Goal: Task Accomplishment & Management: Use online tool/utility

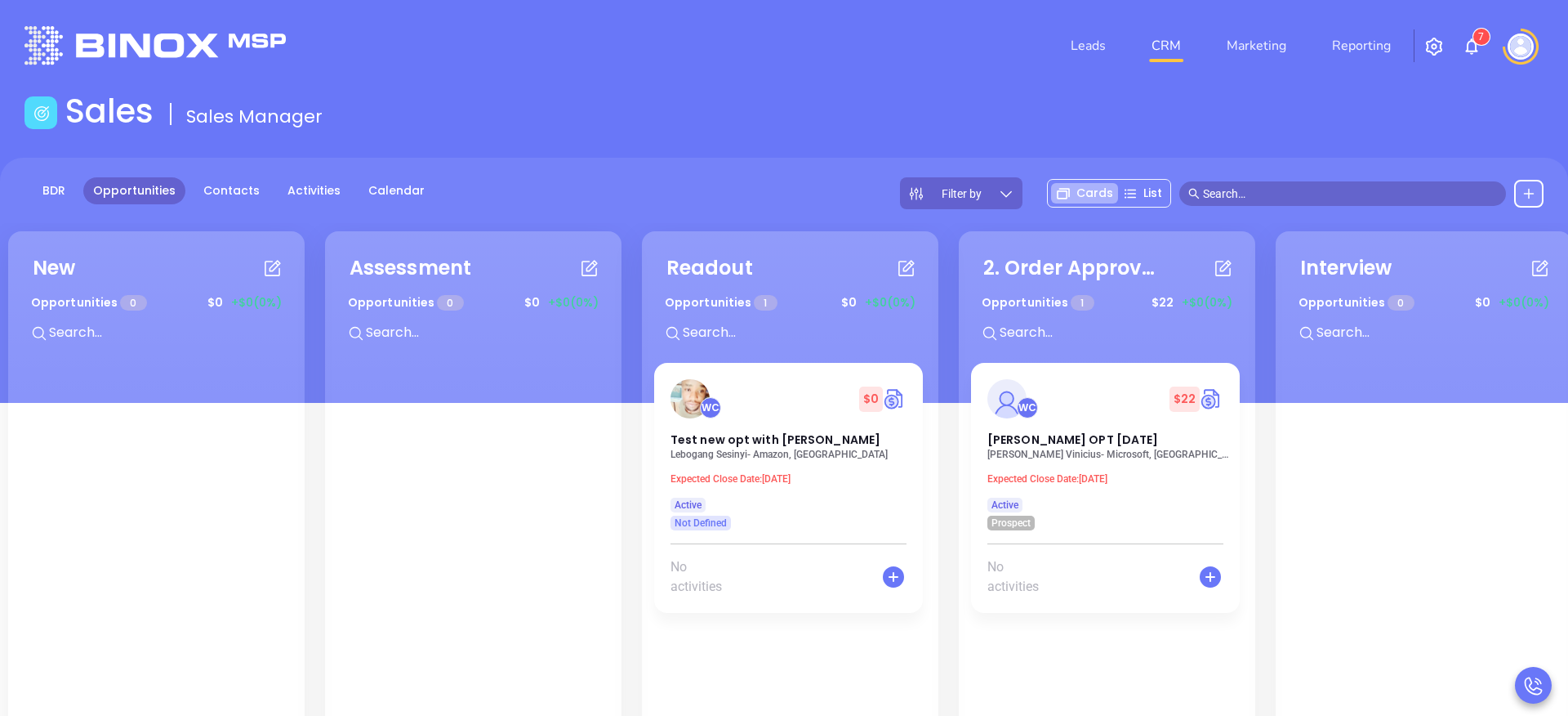
click at [1436, 45] on img "button" at bounding box center [1434, 47] width 20 height 20
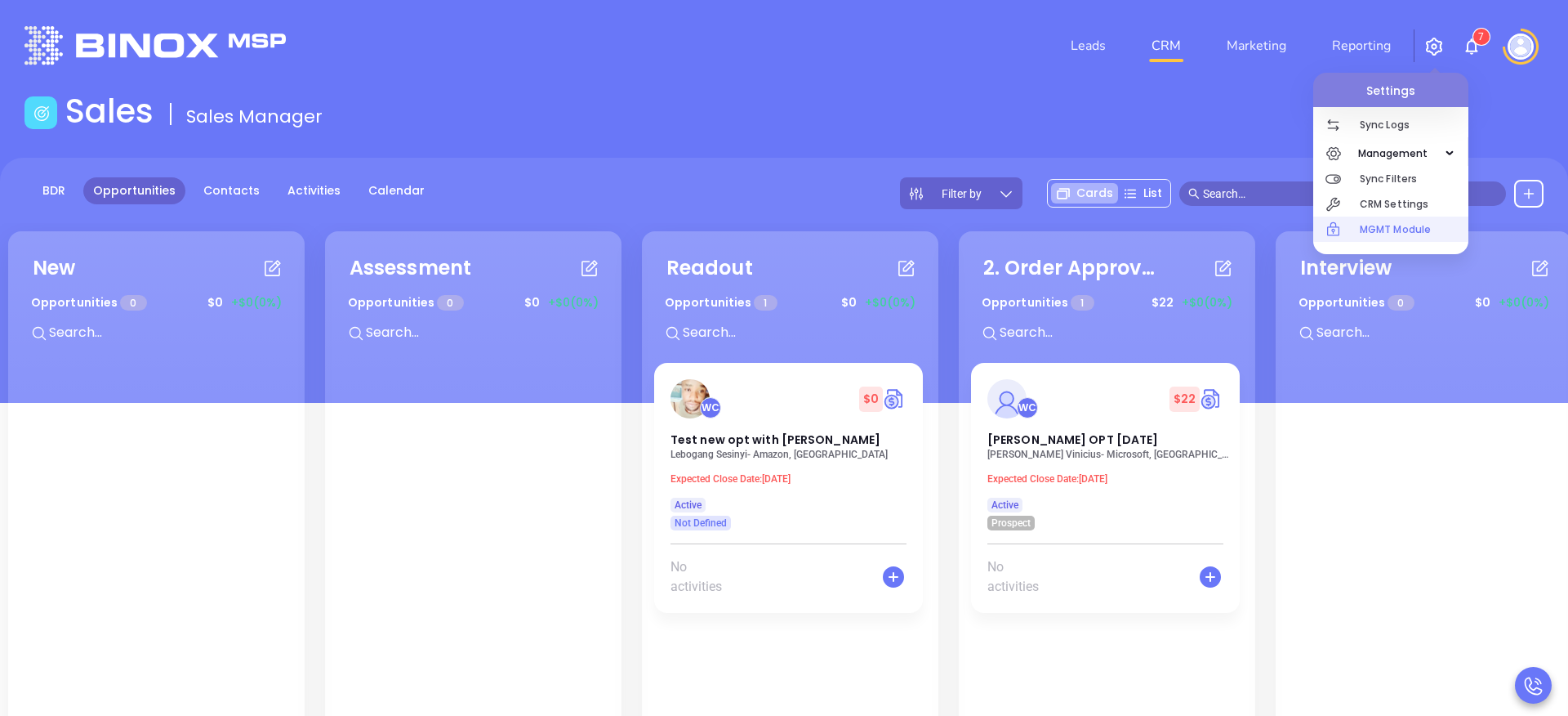
click at [1390, 239] on p "MGMT Module" at bounding box center [1415, 229] width 109 height 26
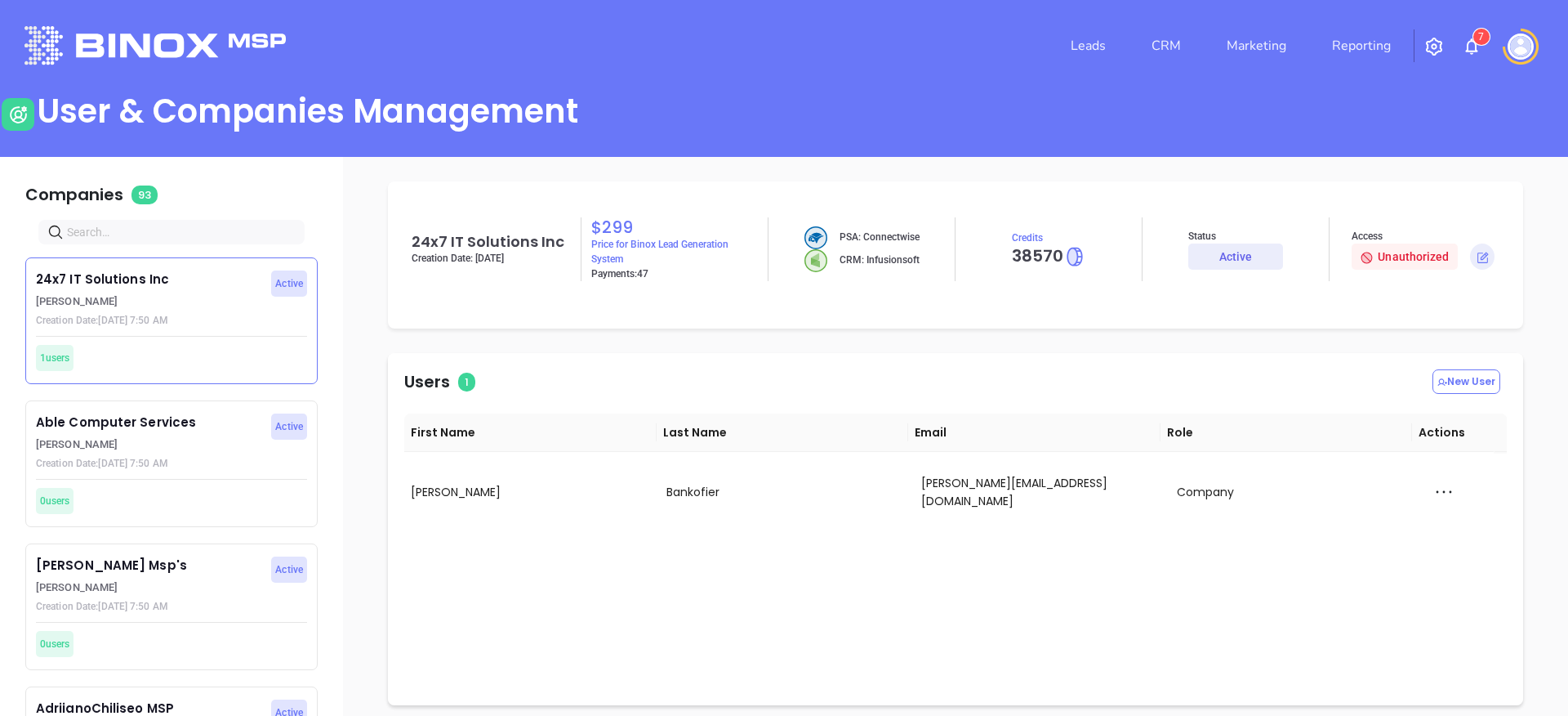
click at [196, 226] on input "text" at bounding box center [175, 232] width 216 height 18
type input "motiva"
click at [225, 440] on p "[PERSON_NAME]" at bounding box center [149, 445] width 226 height 16
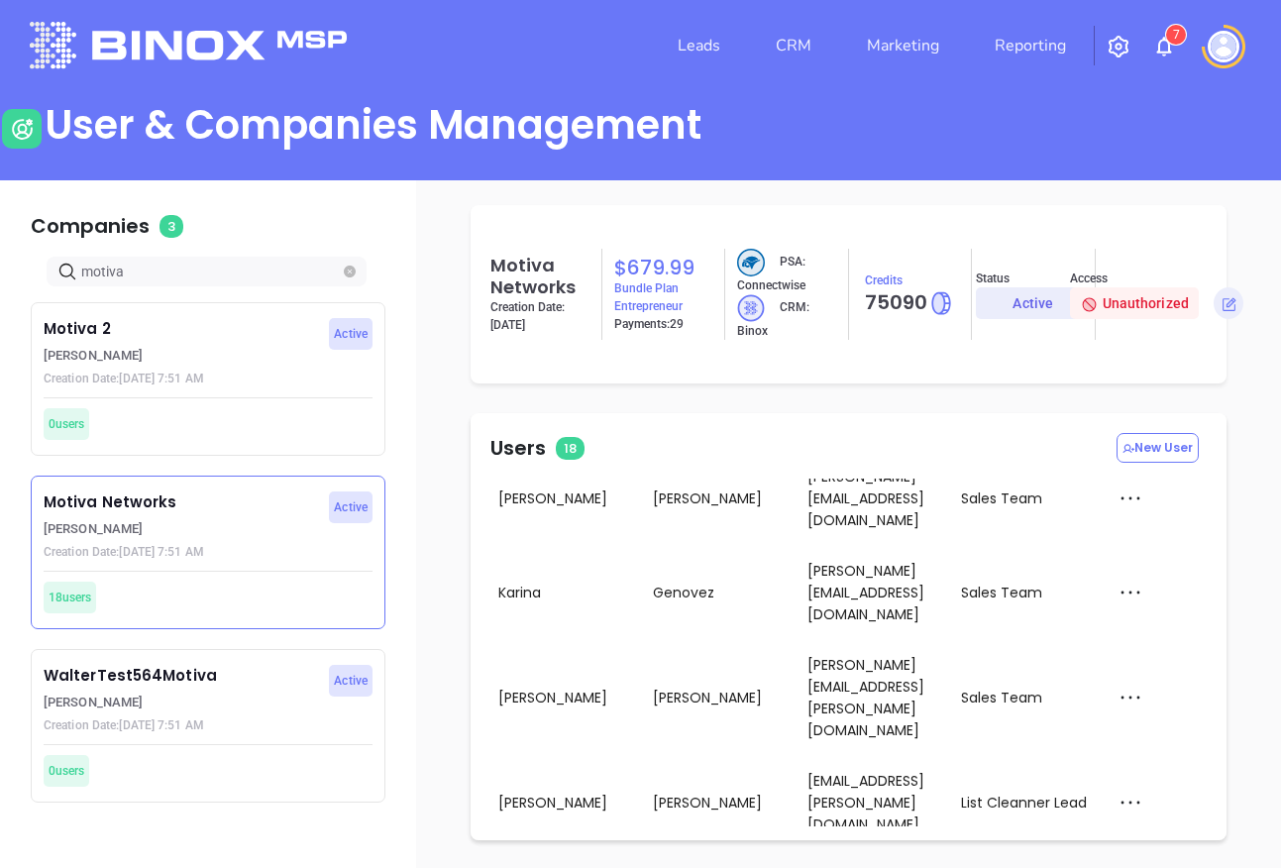
scroll to position [12, 0]
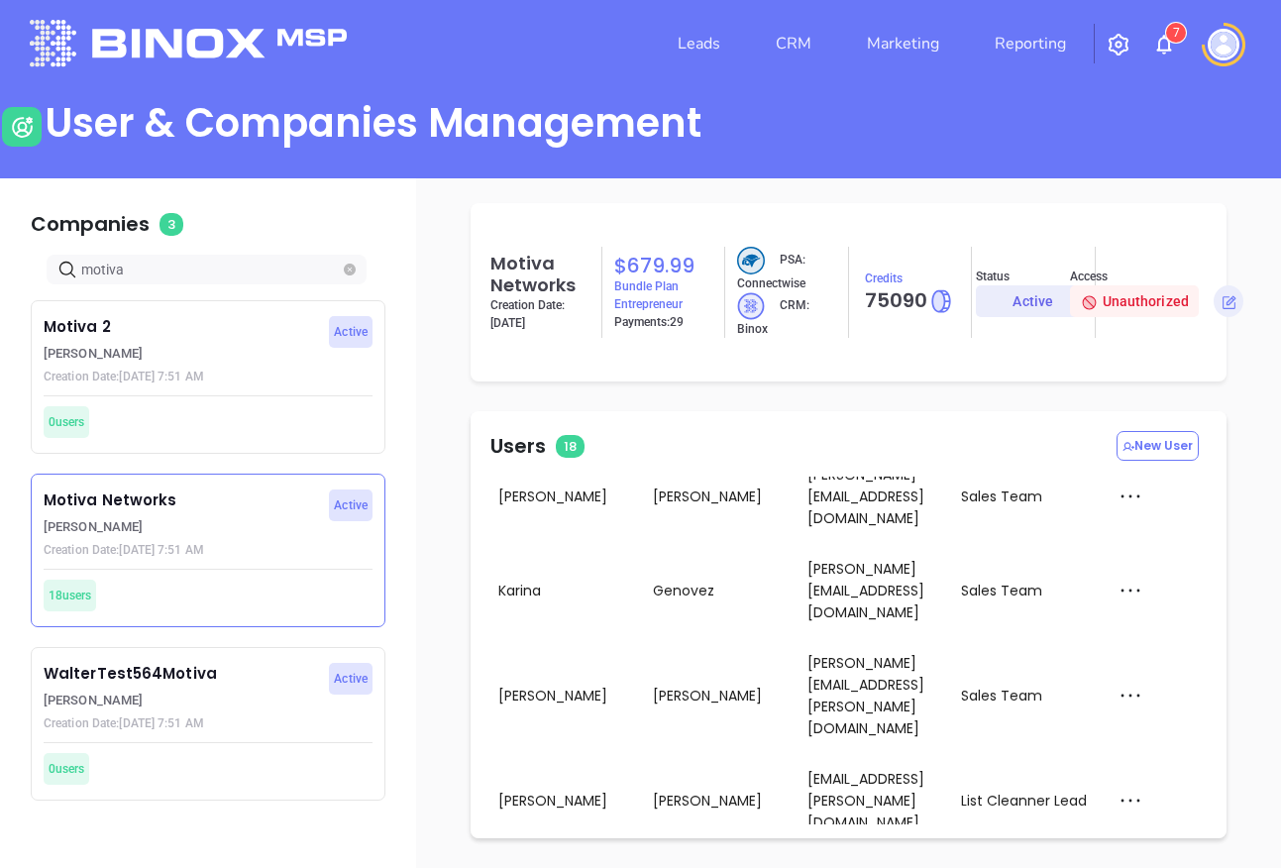
click at [1185, 604] on div "Impersonate" at bounding box center [1173, 612] width 132 height 22
click at [1225, 50] on img at bounding box center [1224, 45] width 32 height 32
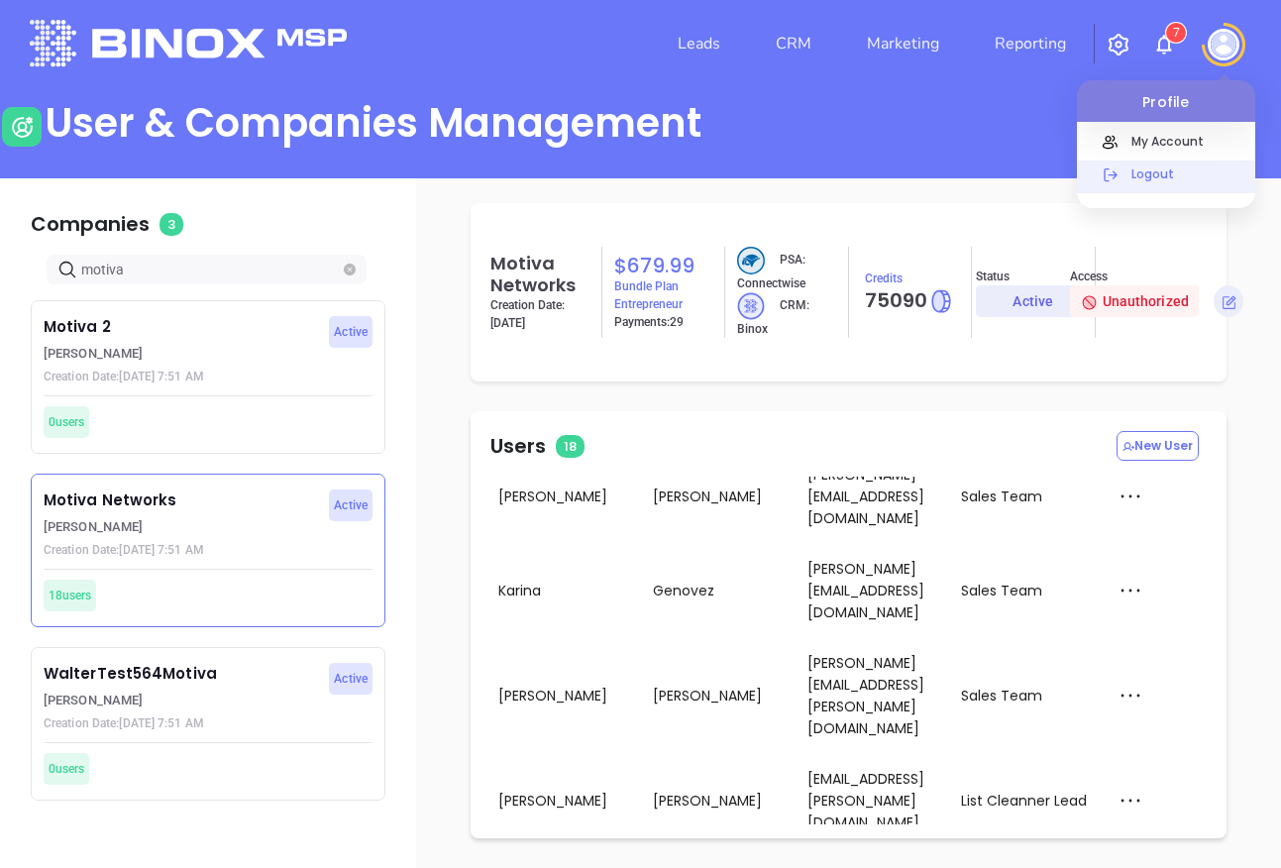
click at [1171, 164] on p "Logout" at bounding box center [1189, 173] width 134 height 21
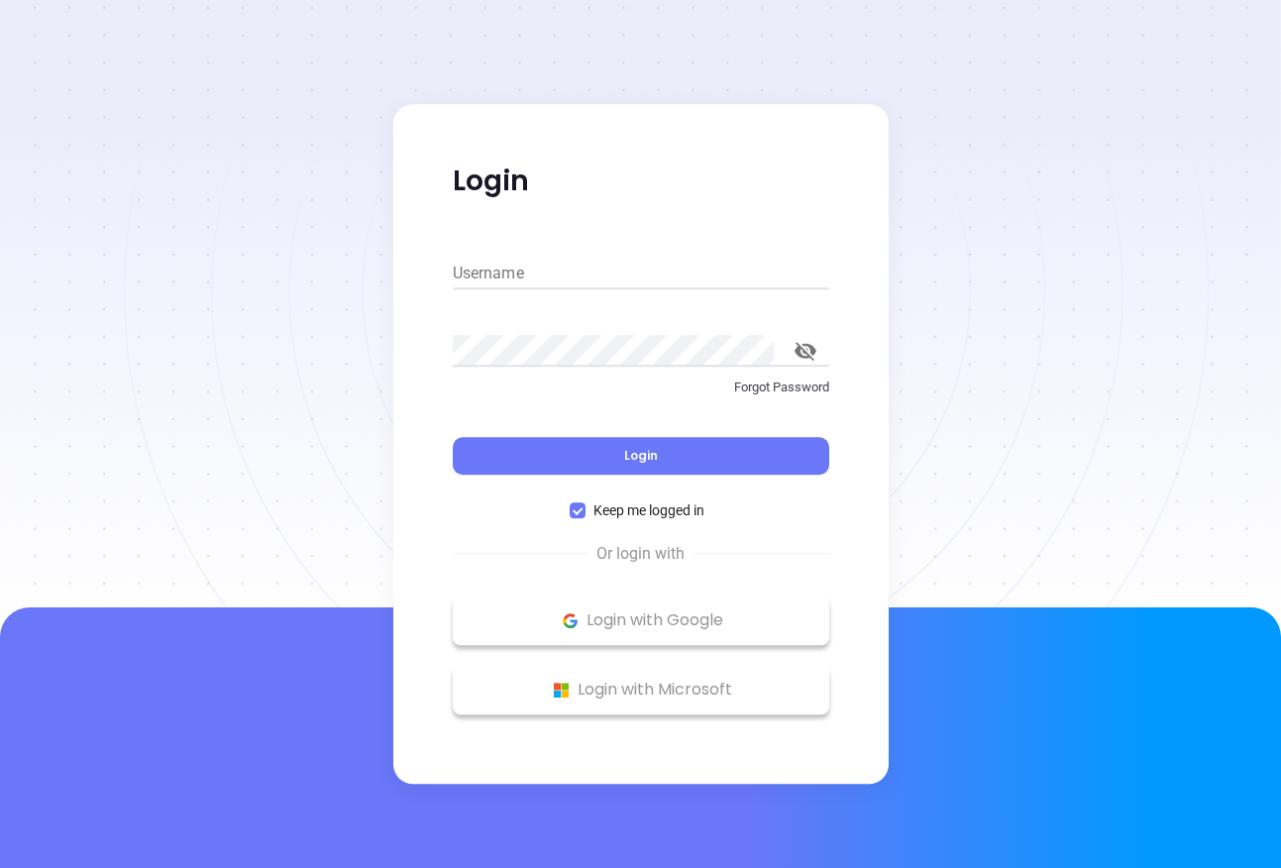
type input "[PERSON_NAME][EMAIL_ADDRESS][DOMAIN_NAME]"
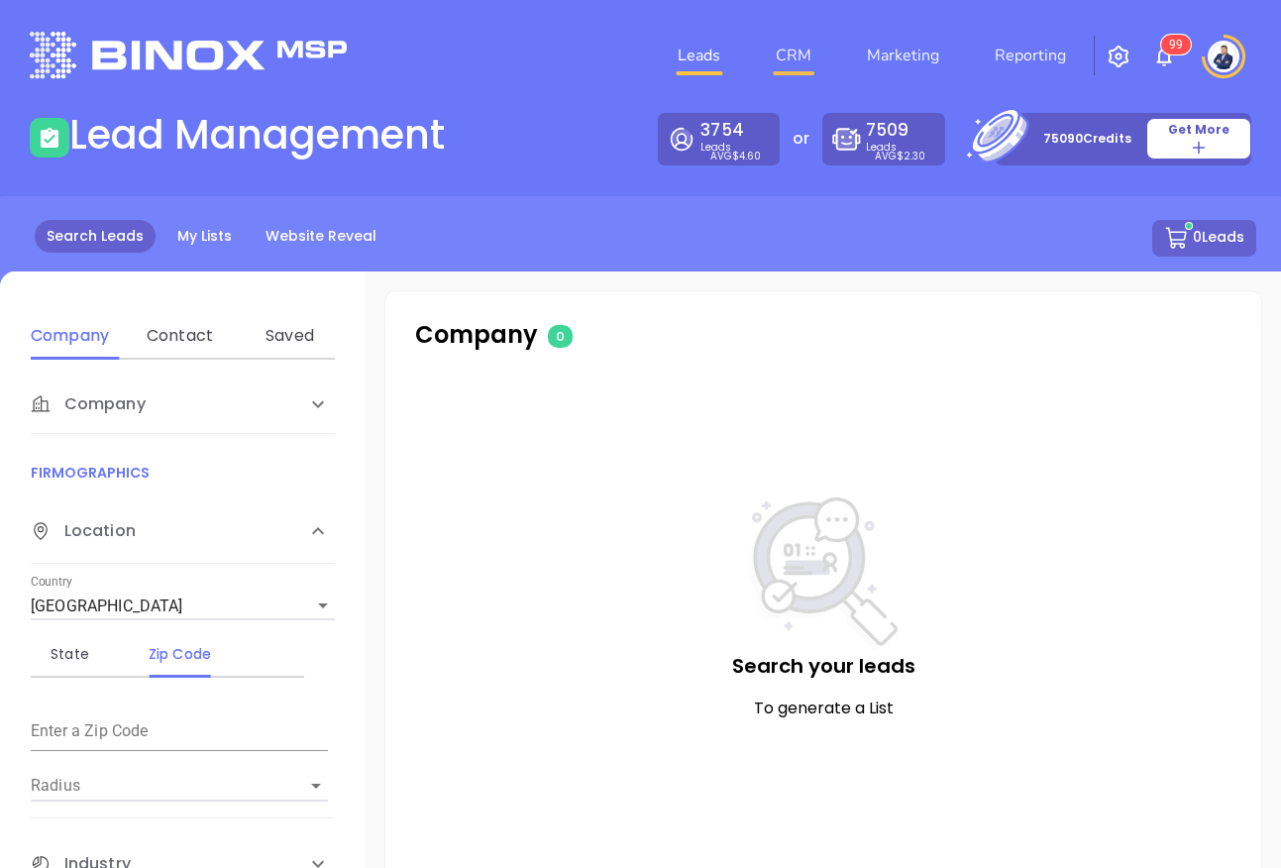
click at [807, 53] on link "CRM" at bounding box center [794, 56] width 52 height 40
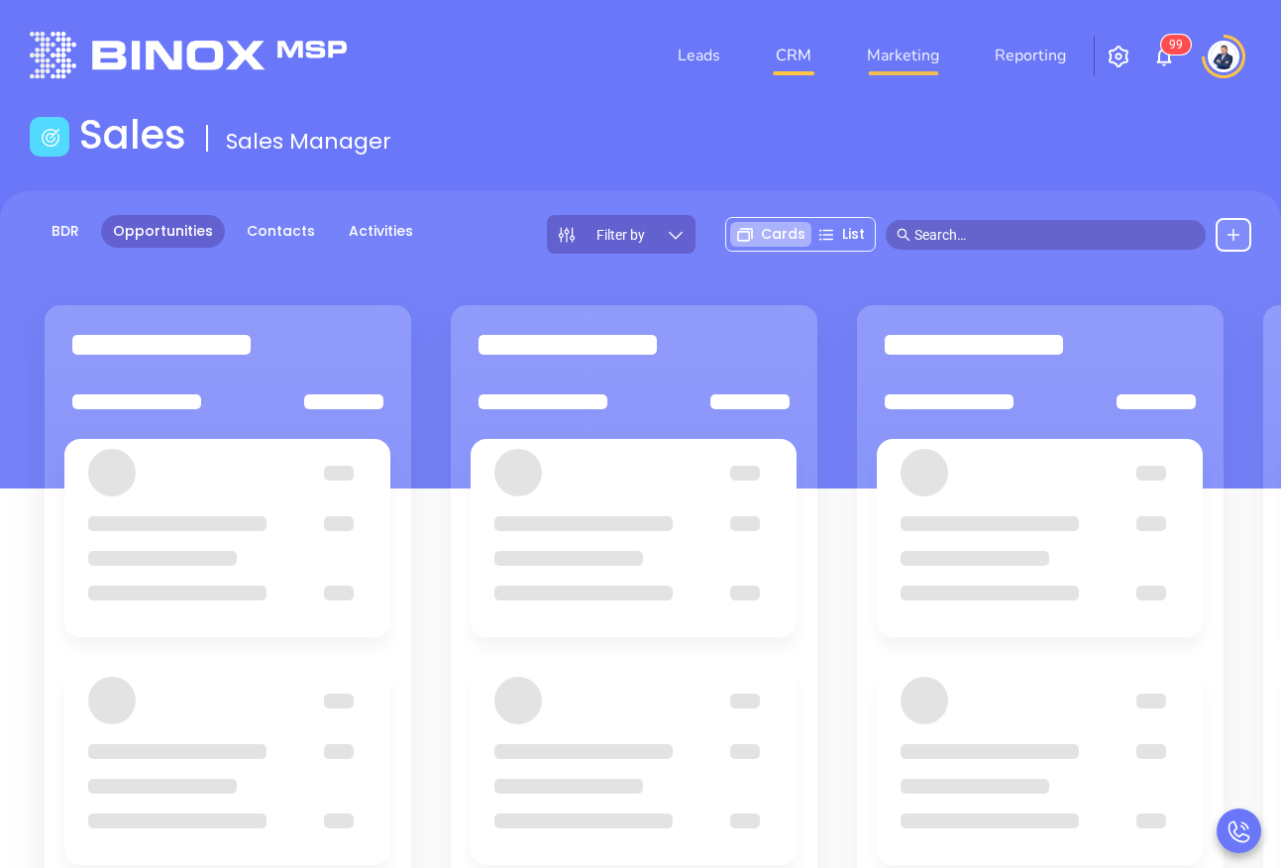
click at [934, 45] on link "Marketing" at bounding box center [903, 56] width 88 height 40
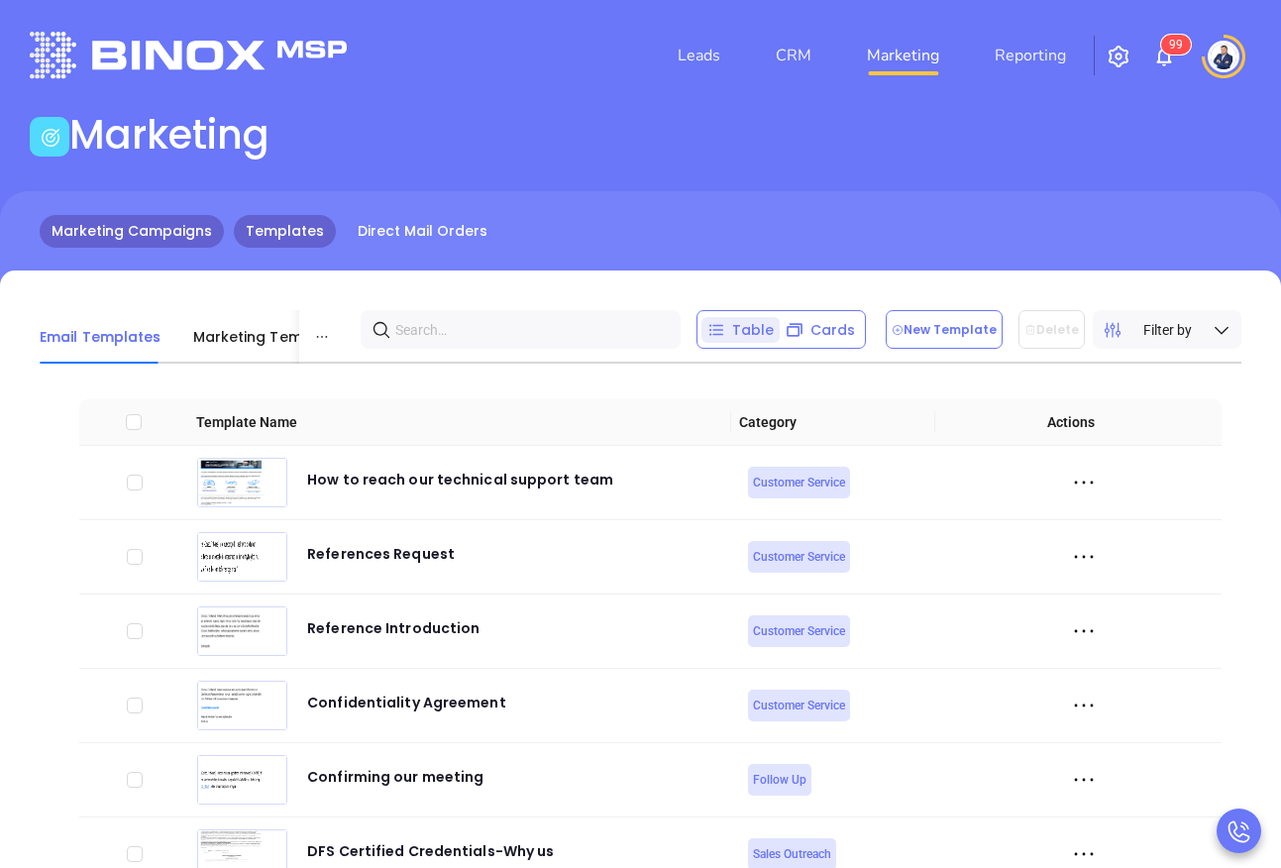
click at [163, 241] on link "Marketing Campaigns" at bounding box center [132, 231] width 184 height 33
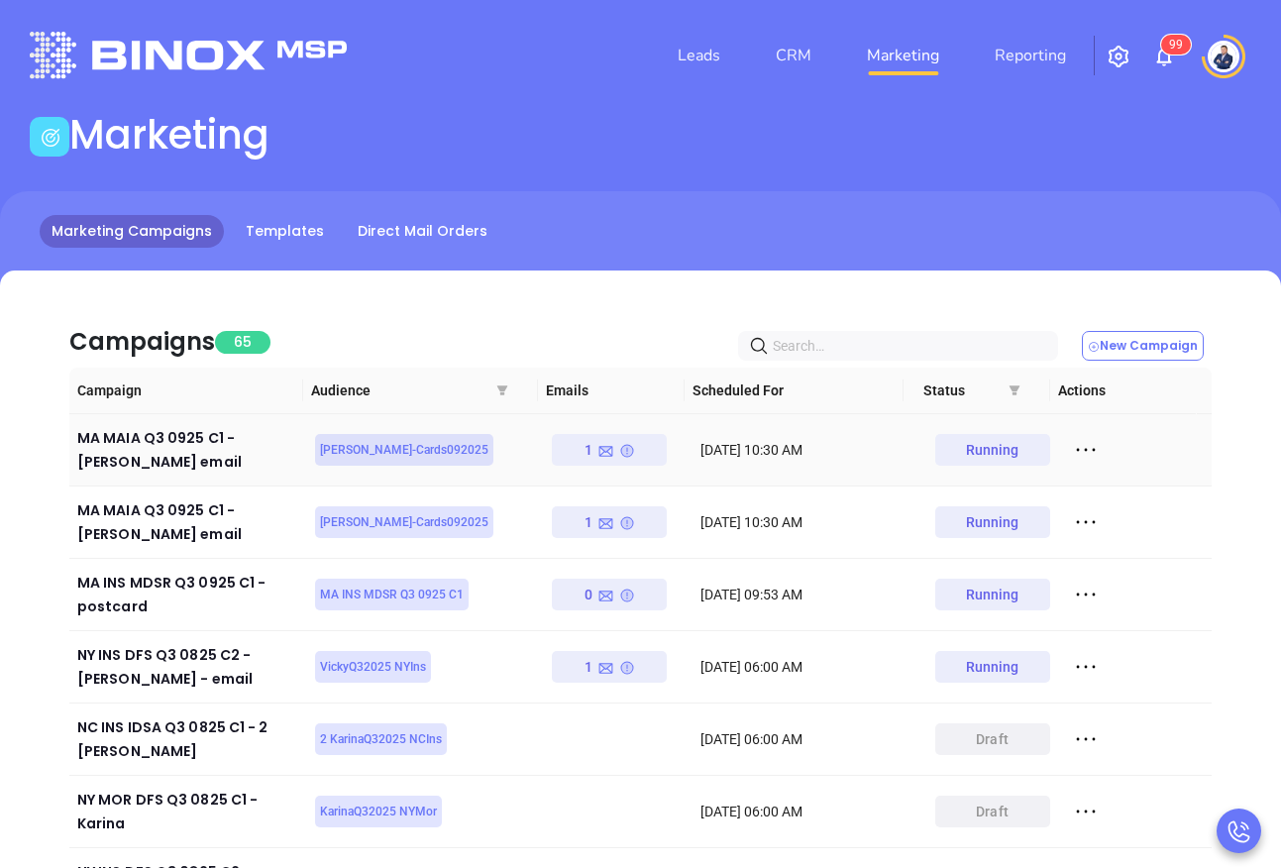
click at [609, 446] on div "1" at bounding box center [610, 450] width 51 height 32
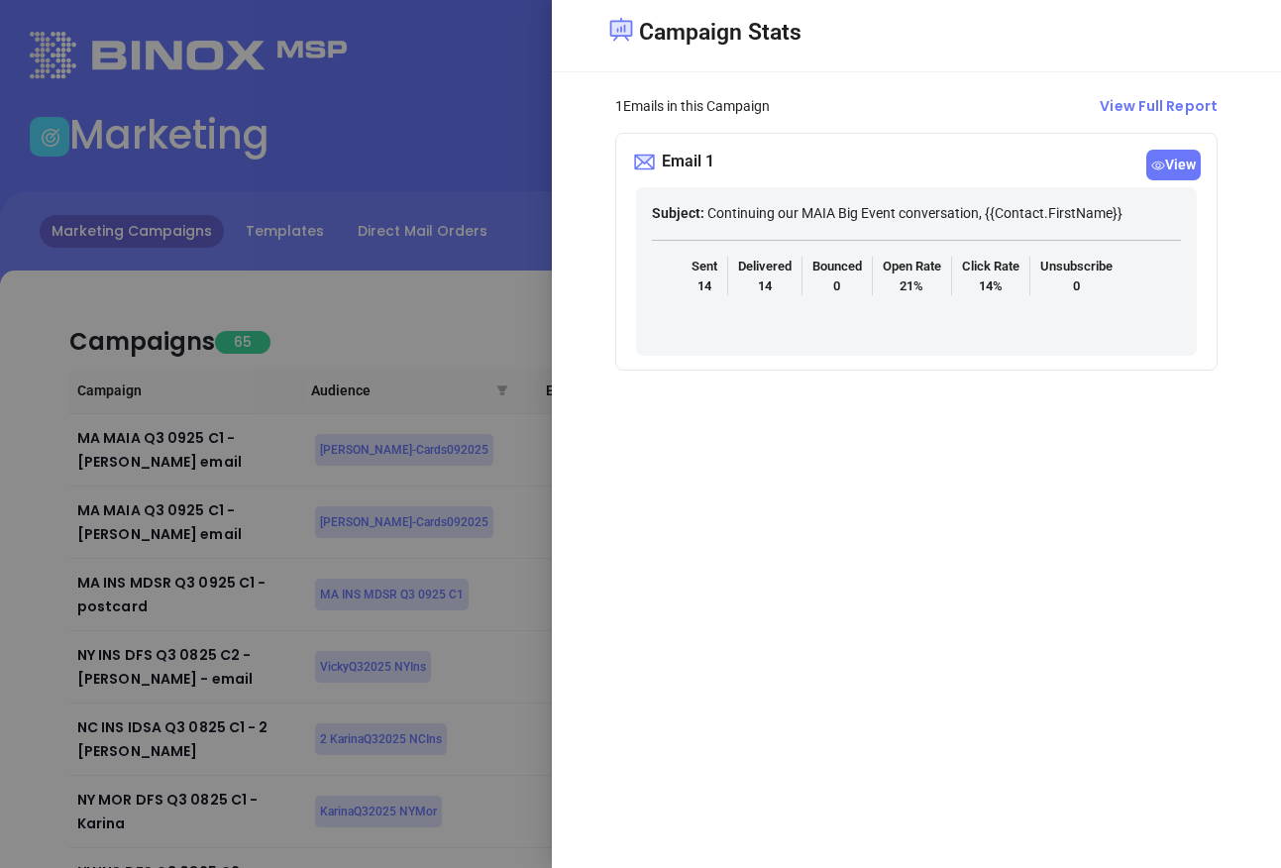
click at [1174, 161] on span "View" at bounding box center [1173, 165] width 54 height 31
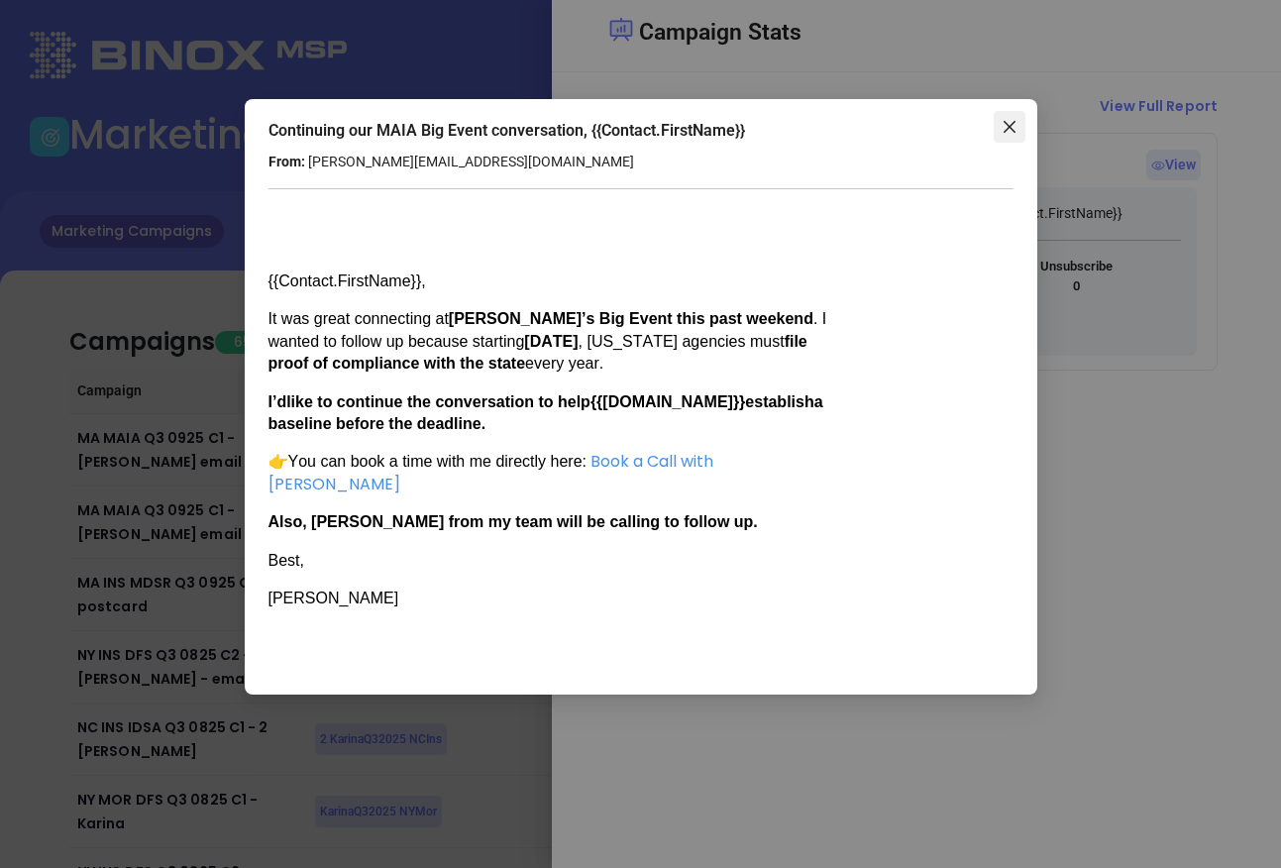
click at [1007, 135] on button "Close" at bounding box center [1010, 127] width 32 height 32
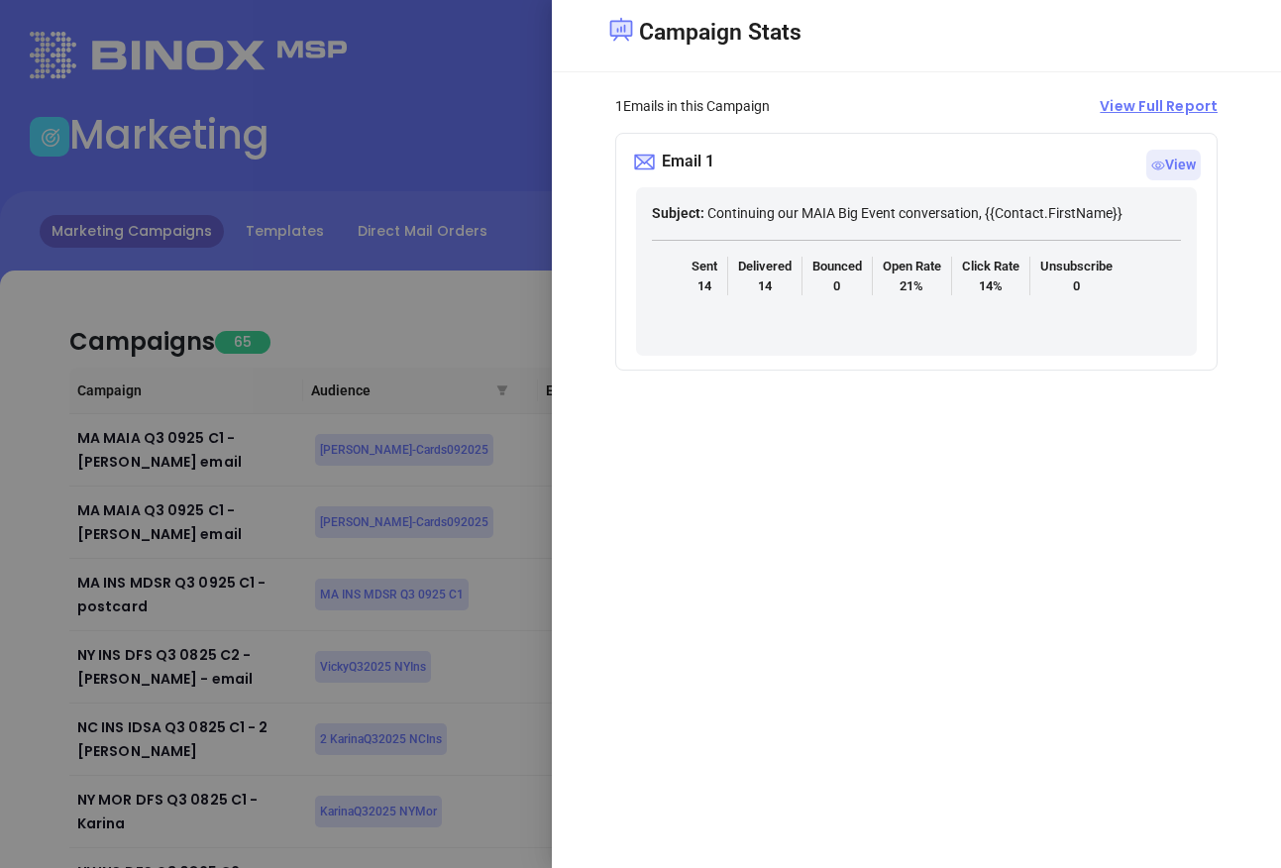
click at [1159, 103] on span "View Full Report" at bounding box center [1159, 106] width 118 height 21
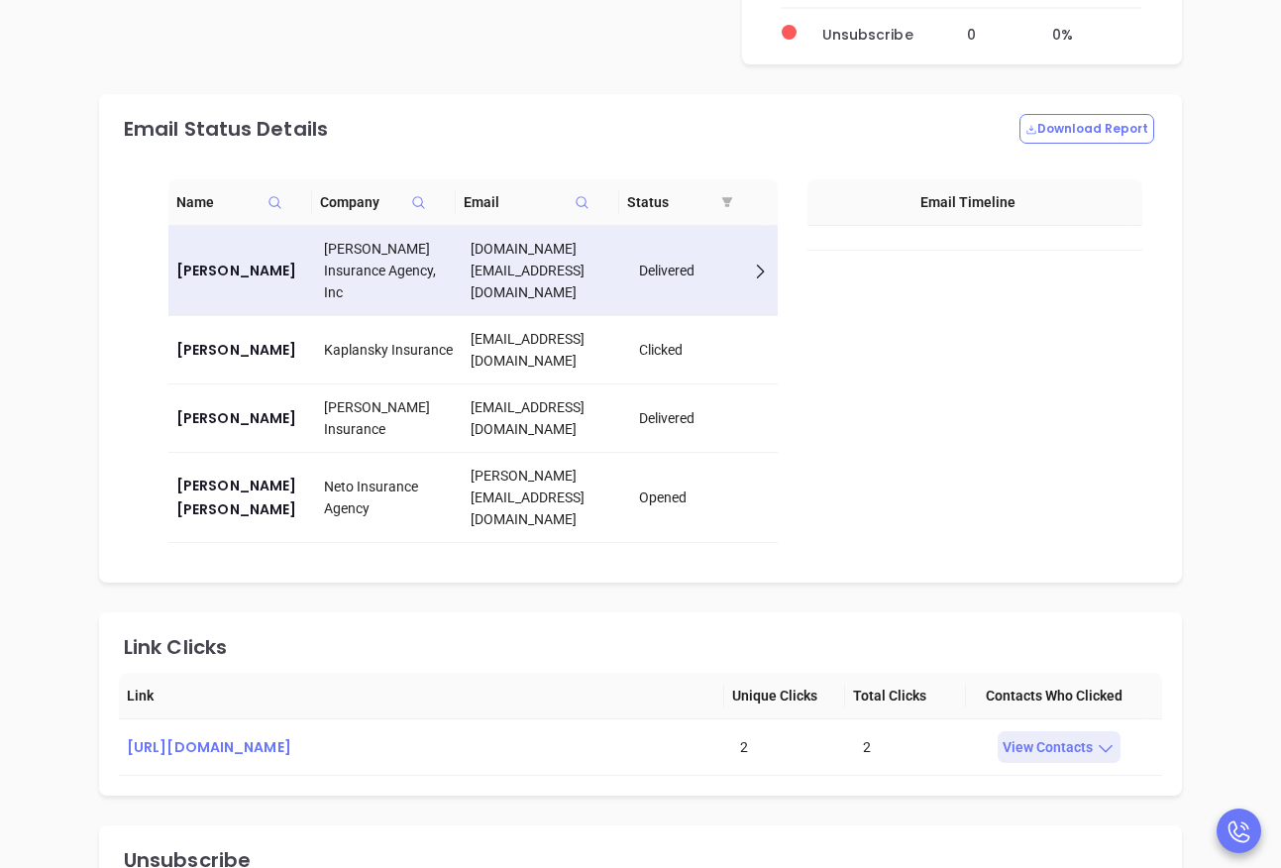
scroll to position [1441, 0]
click at [681, 345] on div "Clicked" at bounding box center [705, 352] width 132 height 22
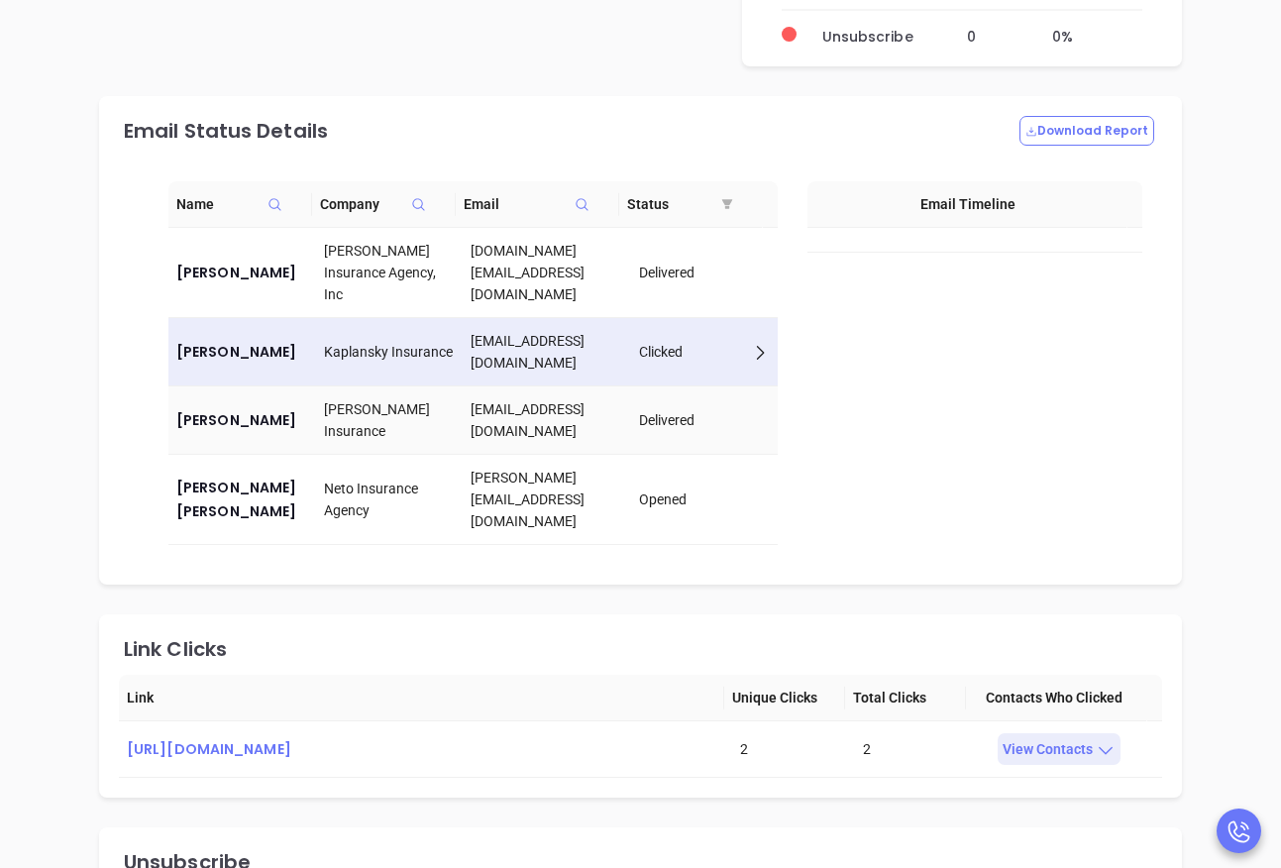
click at [613, 424] on td "pmurphy@ptminsurance.com" at bounding box center [547, 420] width 168 height 68
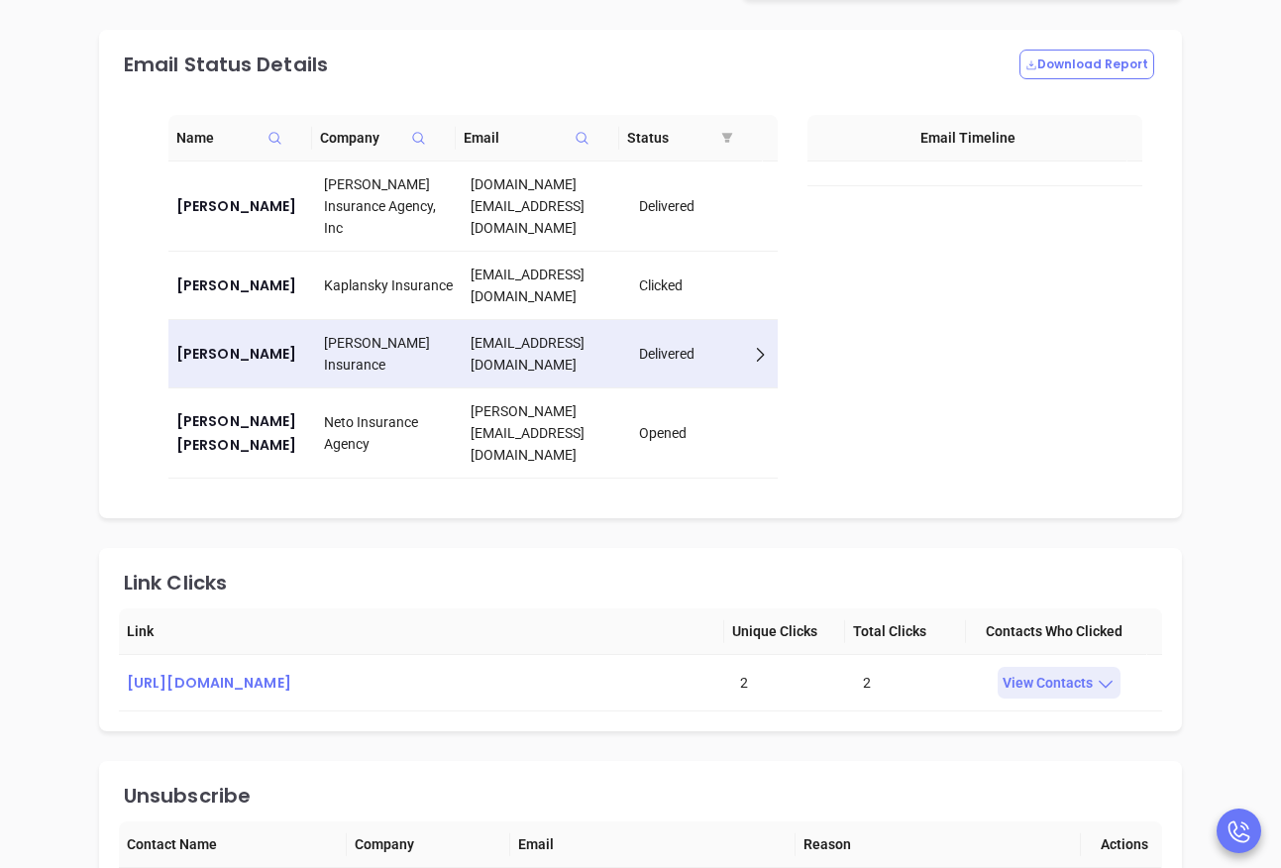
scroll to position [1781, 0]
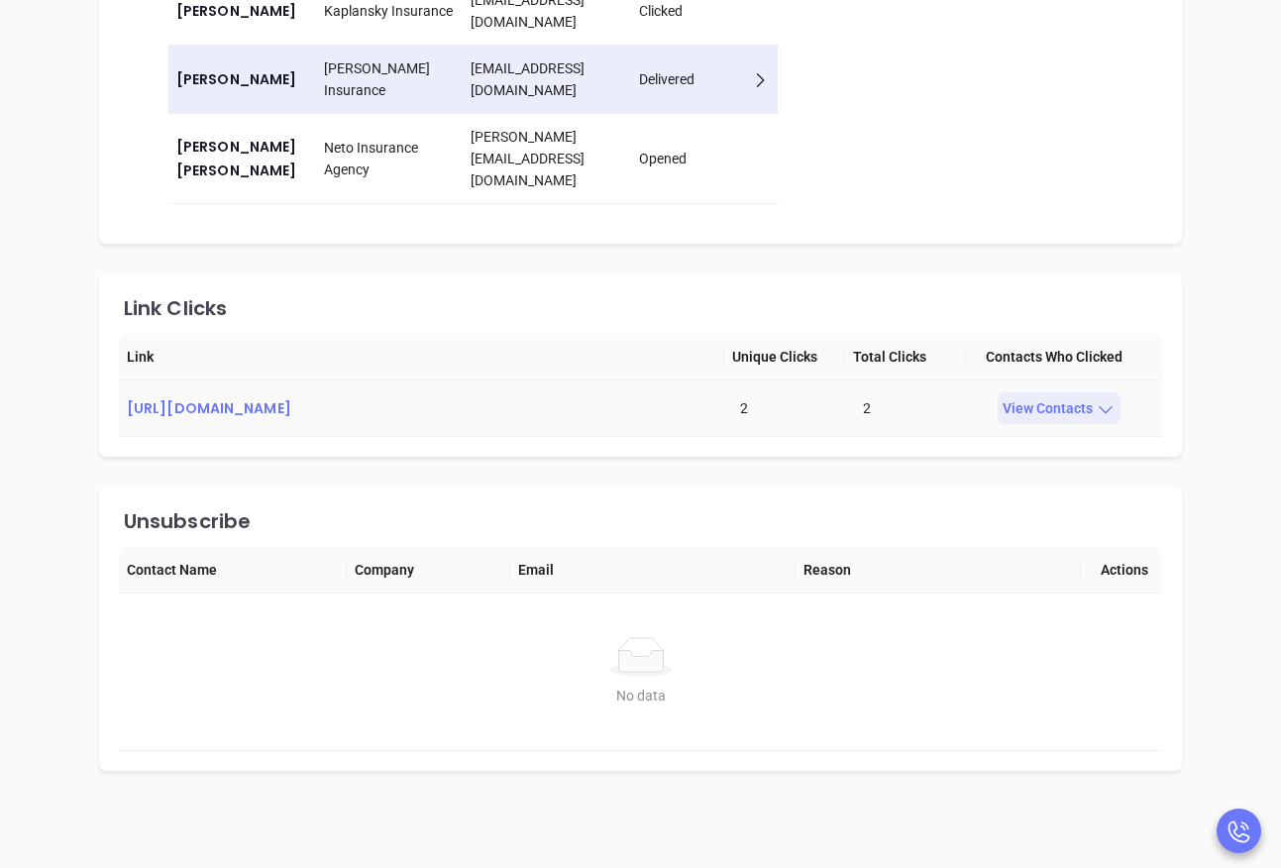
click at [1115, 396] on div "View Contacts" at bounding box center [1059, 408] width 123 height 32
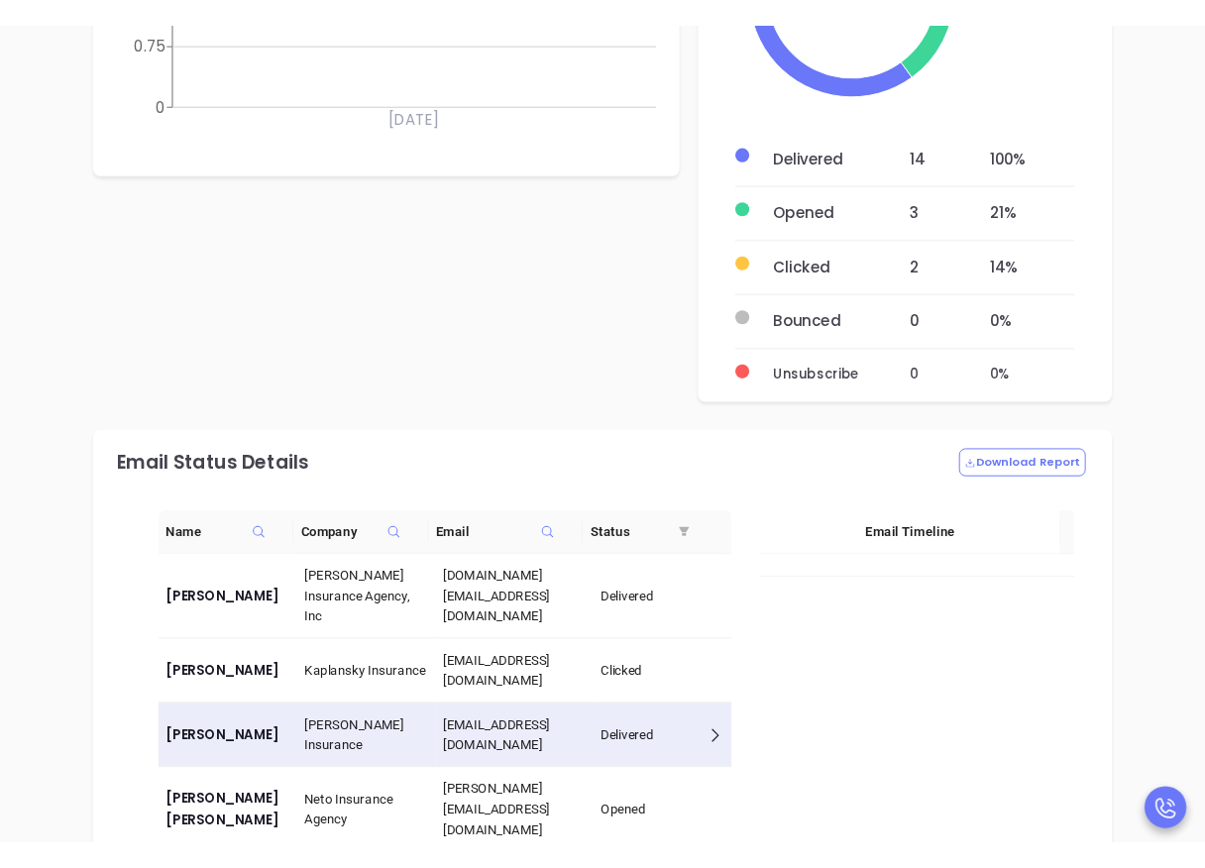
scroll to position [1576, 0]
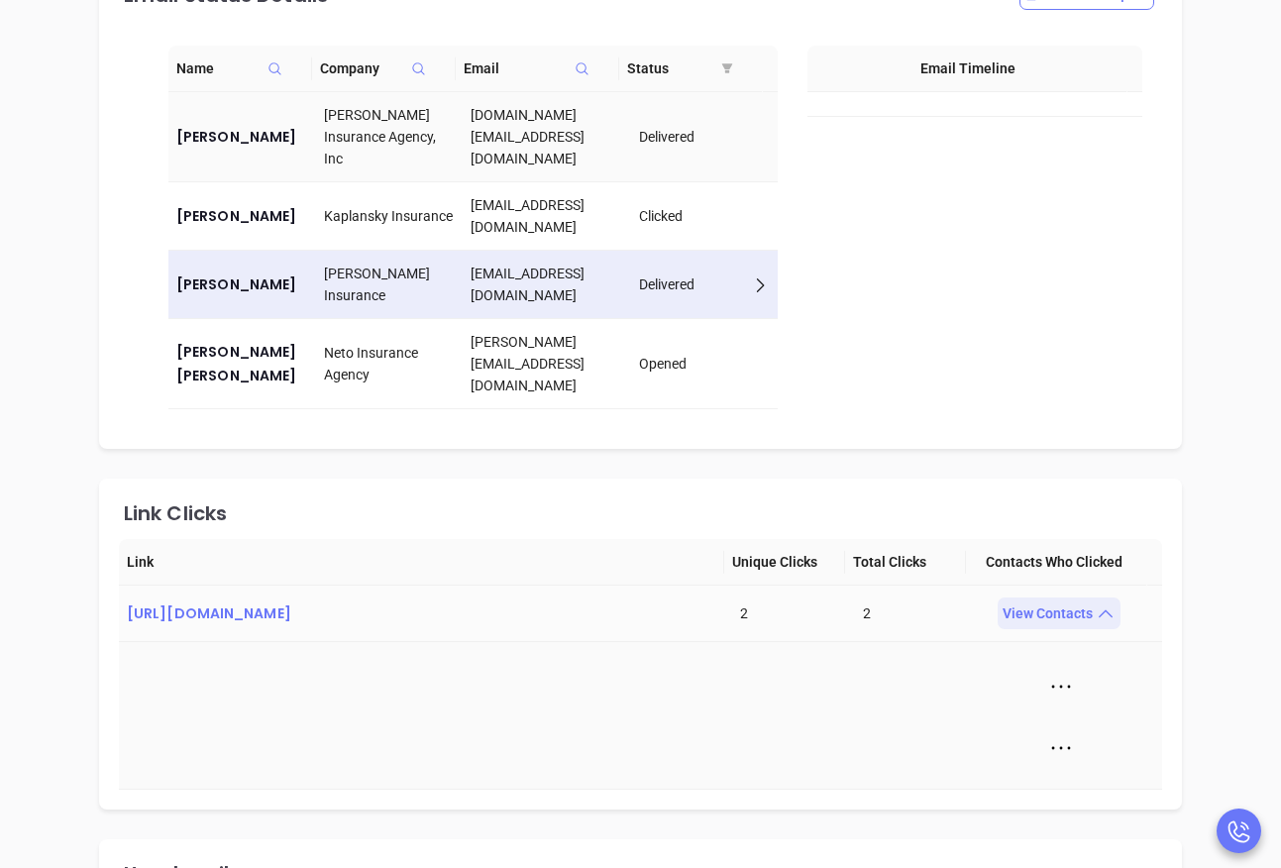
click at [674, 133] on div "Delivered" at bounding box center [705, 137] width 132 height 22
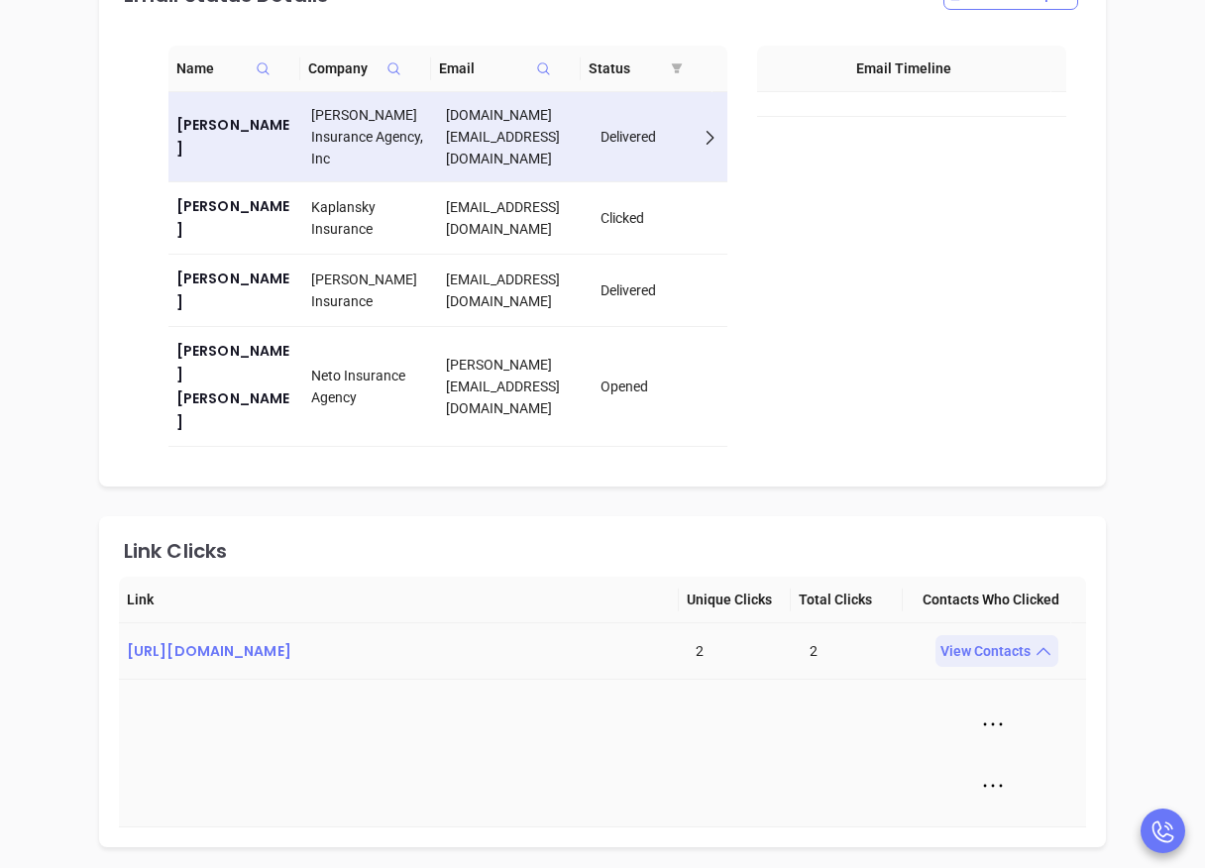
click at [1043, 642] on icon at bounding box center [1043, 652] width 20 height 20
click at [1037, 642] on icon at bounding box center [1043, 652] width 20 height 20
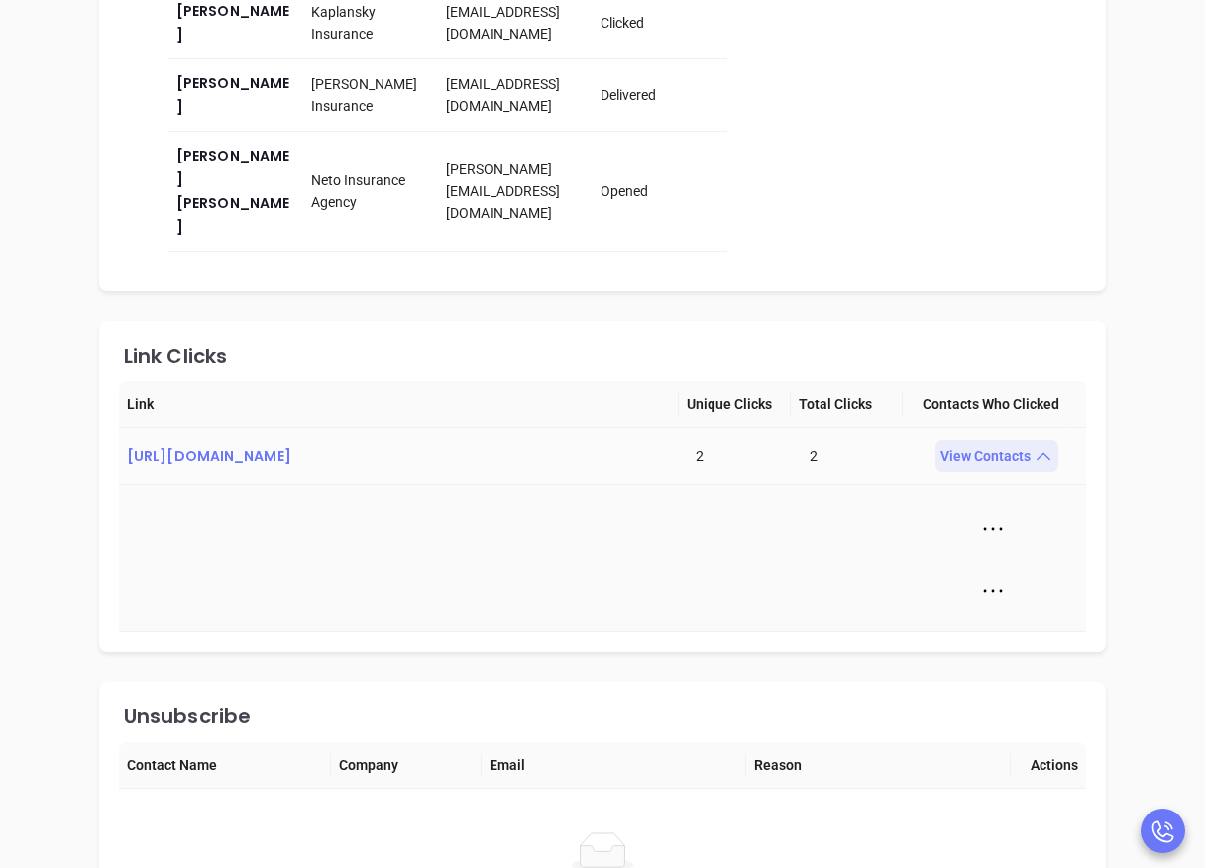
scroll to position [1780, 0]
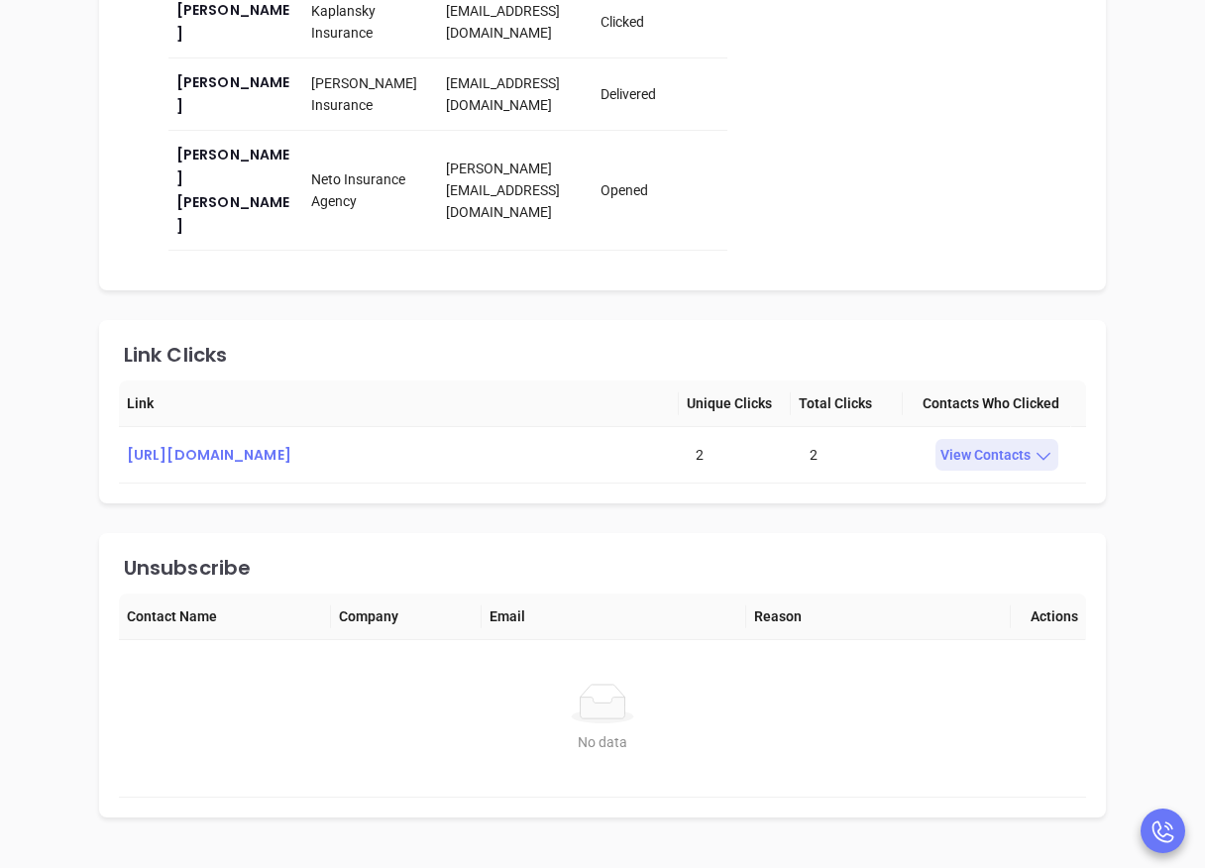
scroll to position [1825, 0]
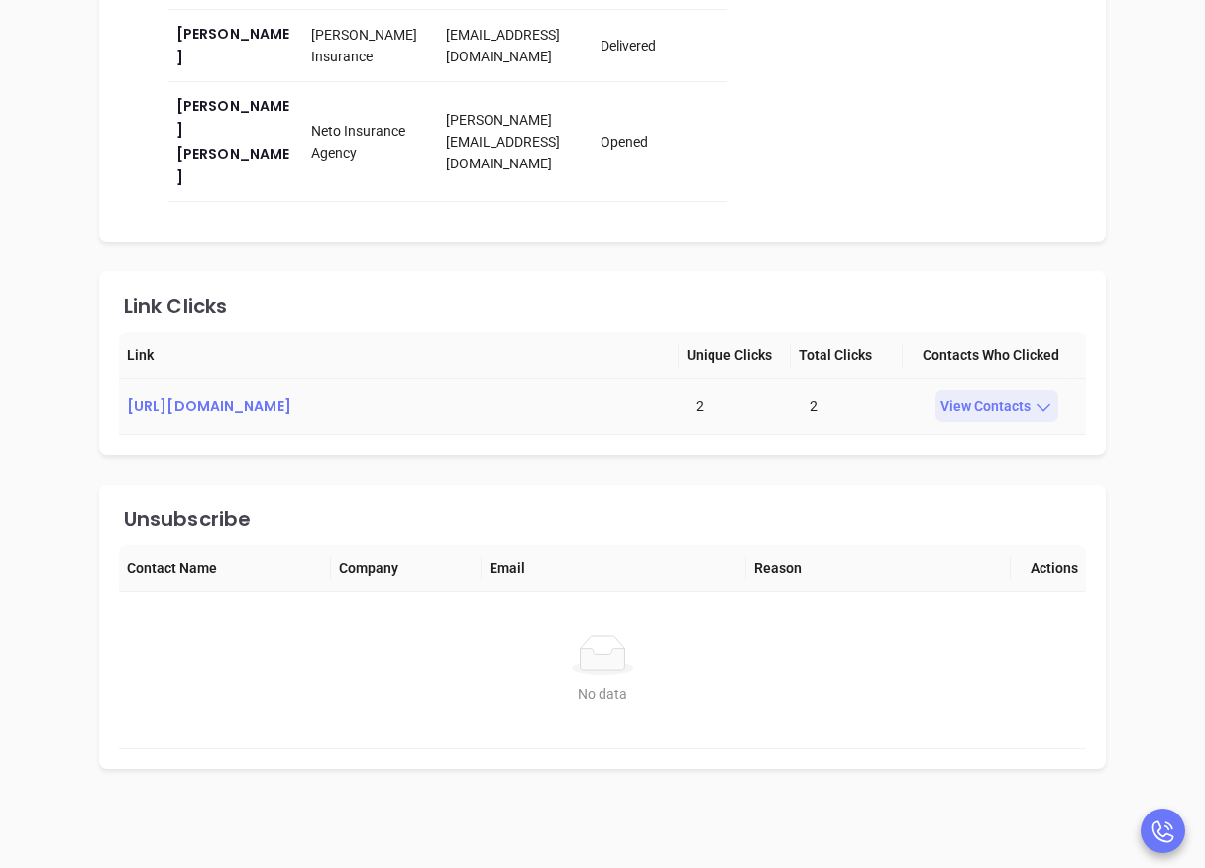
click at [1021, 390] on div "View Contacts" at bounding box center [996, 406] width 123 height 32
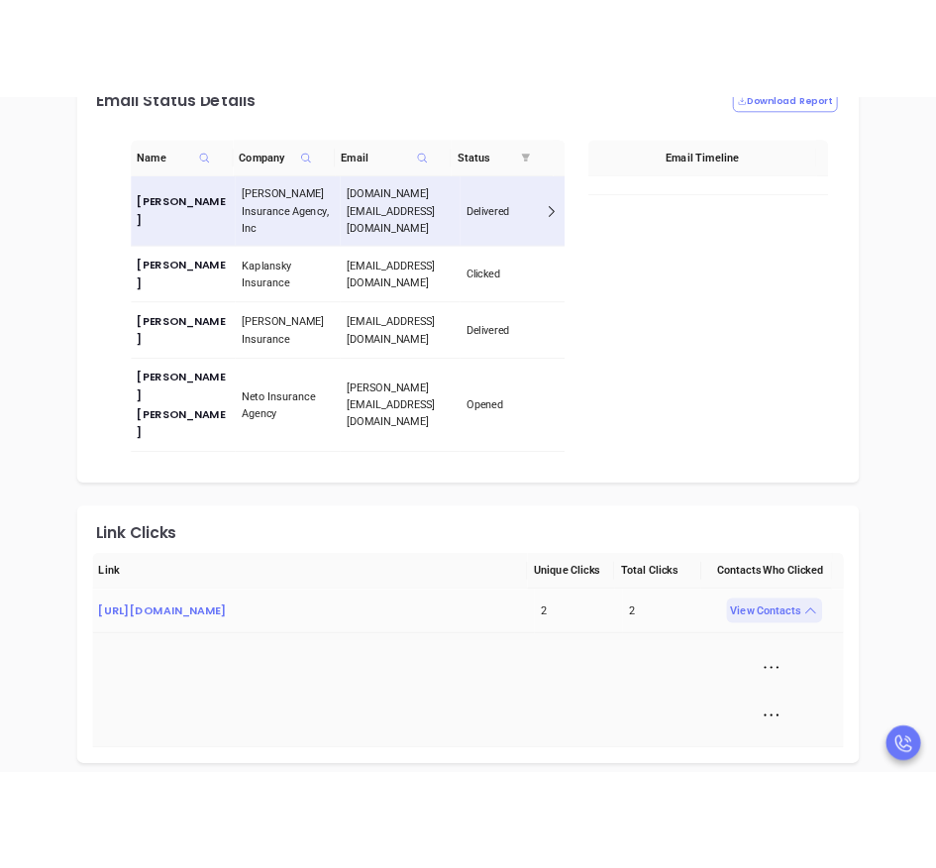
scroll to position [1543, 0]
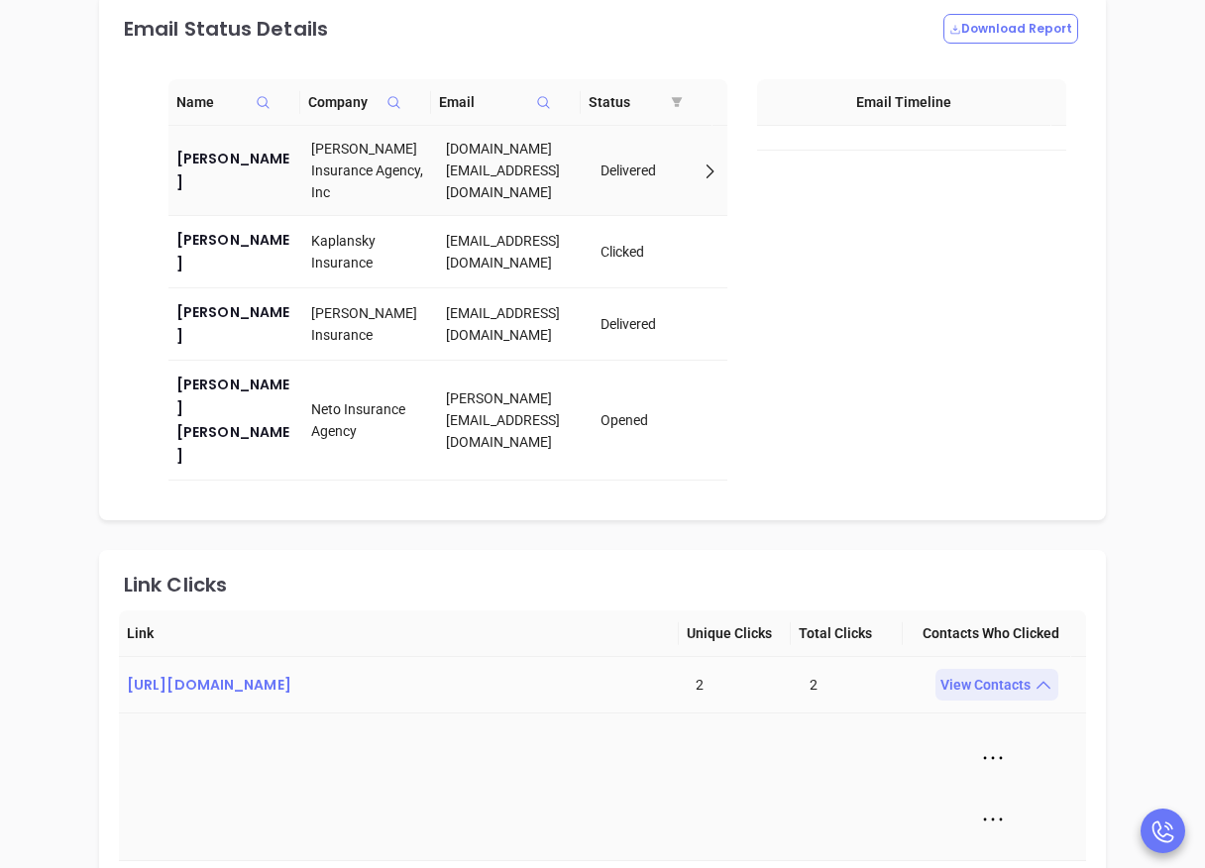
click at [700, 179] on icon at bounding box center [710, 172] width 20 height 20
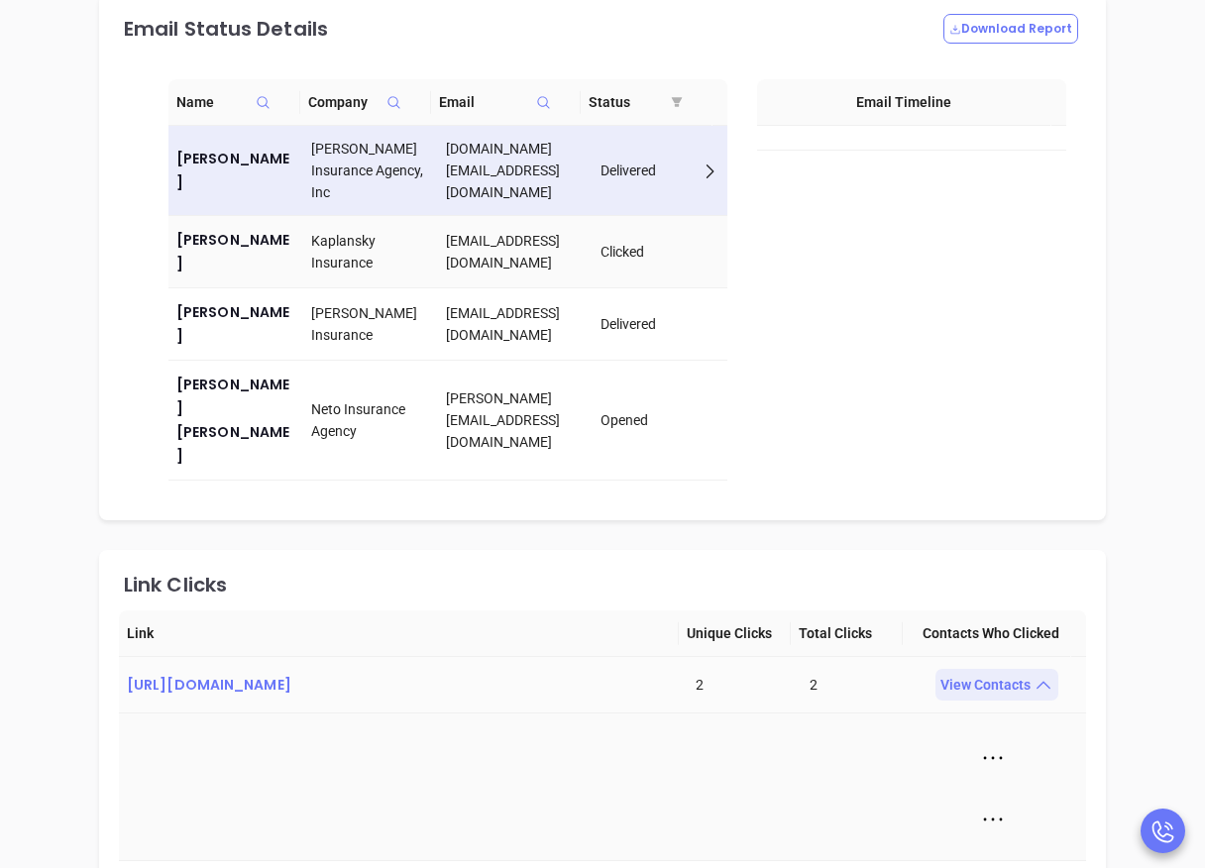
click at [673, 241] on div "Clicked" at bounding box center [659, 252] width 119 height 22
